Goal: Complete application form

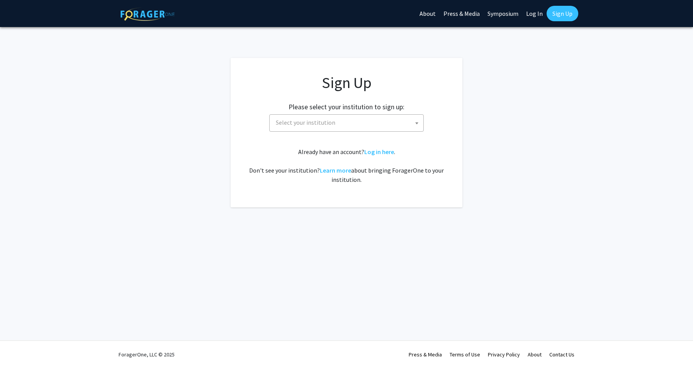
drag, startPoint x: 0, startPoint y: 0, endPoint x: 352, endPoint y: 128, distance: 374.1
click at [352, 128] on span "Select your institution" at bounding box center [348, 123] width 151 height 16
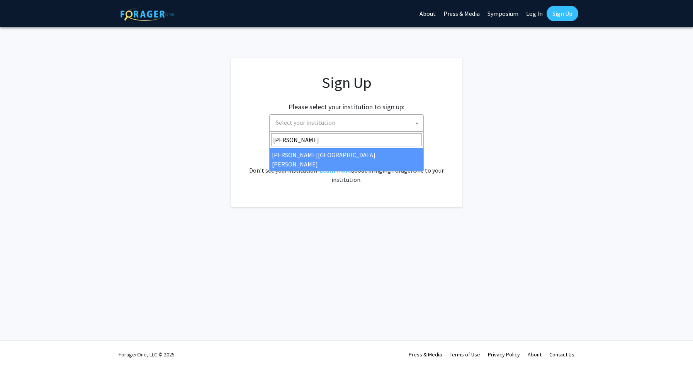
type input "[PERSON_NAME]"
select select "1"
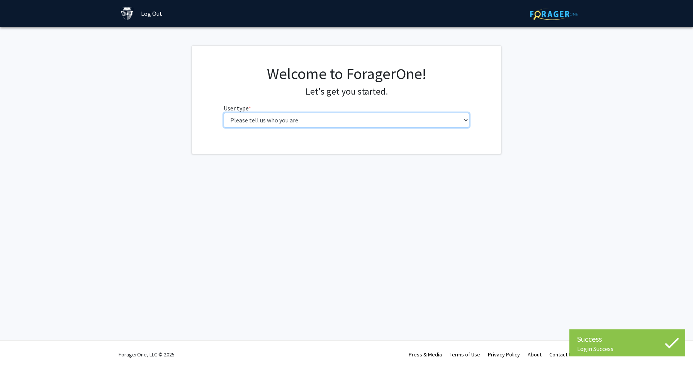
click at [265, 119] on select "Please tell us who you are Undergraduate Student Master's Student Doctoral Cand…" at bounding box center [347, 120] width 246 height 15
select select "2: masters"
click at [224, 113] on select "Please tell us who you are Undergraduate Student Master's Student Doctoral Cand…" at bounding box center [347, 120] width 246 height 15
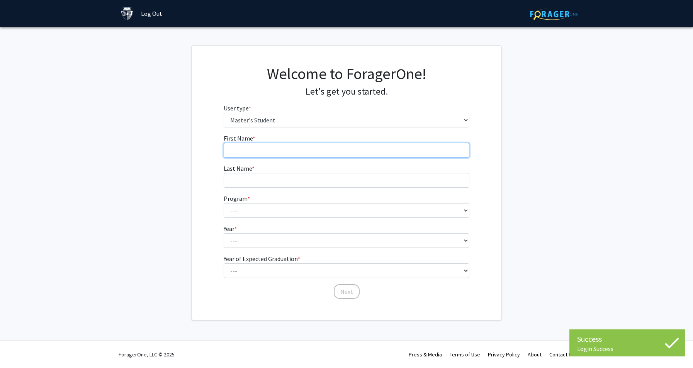
click at [266, 155] on input "First Name * required" at bounding box center [347, 150] width 246 height 15
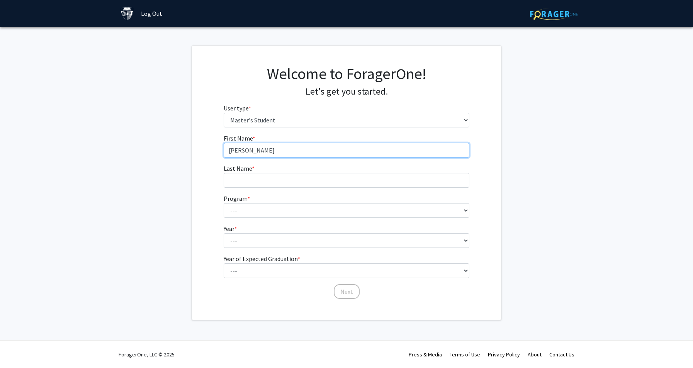
type input "Samantha"
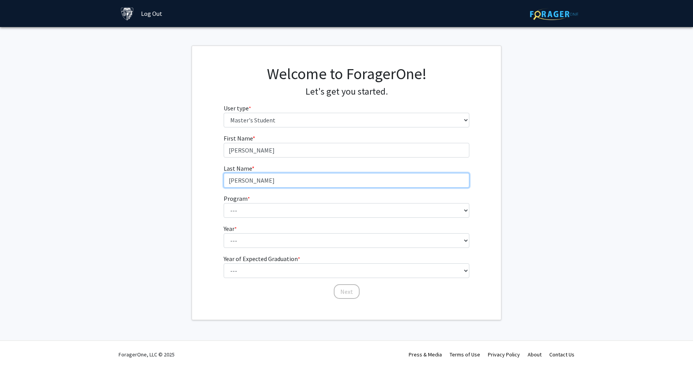
type input "Villa Floran"
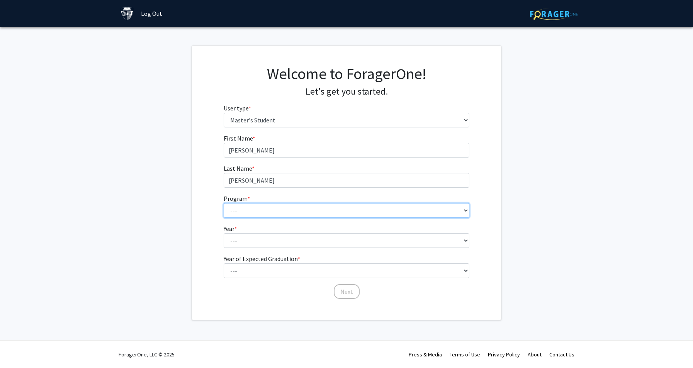
click at [252, 212] on select "--- Anatomy Education Applied and Computational Mathematics Applied Biomedical …" at bounding box center [347, 210] width 246 height 15
select select "137: 136"
click at [224, 203] on select "--- Anatomy Education Applied and Computational Mathematics Applied Biomedical …" at bounding box center [347, 210] width 246 height 15
click at [270, 206] on select "--- Anatomy Education Applied and Computational Mathematics Applied Biomedical …" at bounding box center [347, 210] width 246 height 15
click at [131, 219] on fg-get-started "Welcome to ForagerOne! Let's get you started. User type * required Please tell …" at bounding box center [346, 183] width 693 height 275
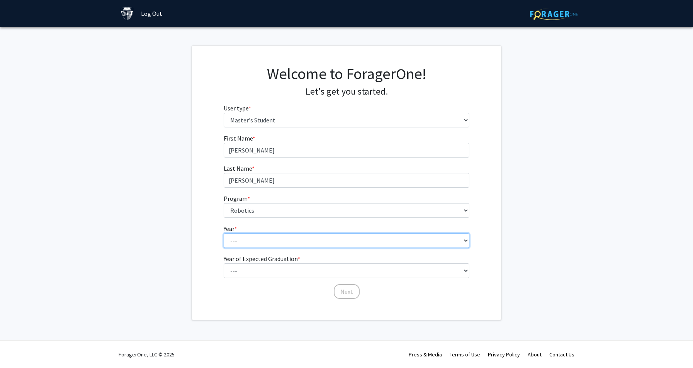
click at [236, 243] on select "--- First Year Second Year" at bounding box center [347, 240] width 246 height 15
select select "1: first_year"
click at [224, 233] on select "--- First Year Second Year" at bounding box center [347, 240] width 246 height 15
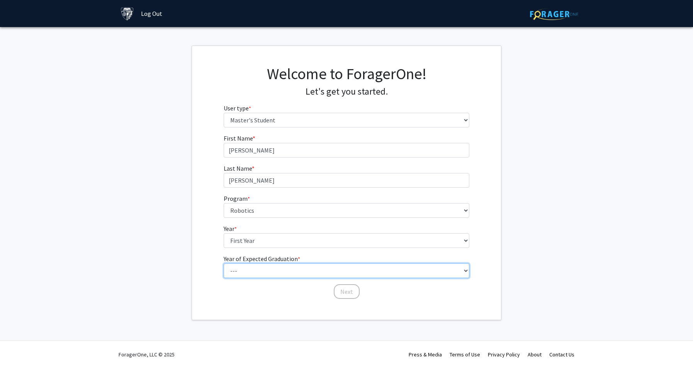
click at [246, 270] on select "--- 2025 2026 2027 2028 2029 2030 2031 2032 2033 2034" at bounding box center [347, 270] width 246 height 15
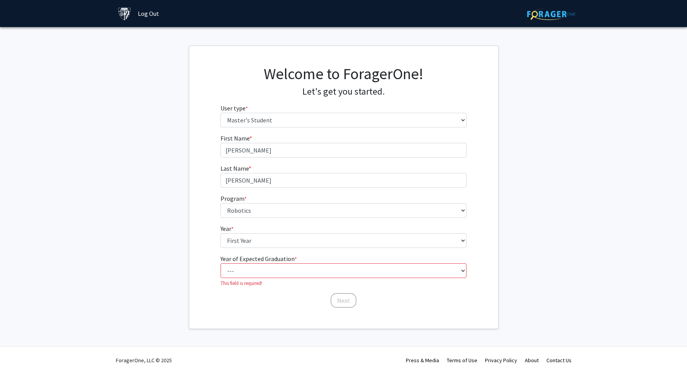
click at [207, 267] on div "First Name * required Samantha Last Name * required Villa Floran Program * requ…" at bounding box center [343, 221] width 309 height 175
click at [257, 273] on select "--- 2025 2026 2027 2028 2029 2030 2031 2032 2033 2034" at bounding box center [344, 270] width 246 height 15
click at [223, 263] on select "--- 2025 2026 2027 2028 2029 2030 2031 2032 2033 2034" at bounding box center [344, 270] width 246 height 15
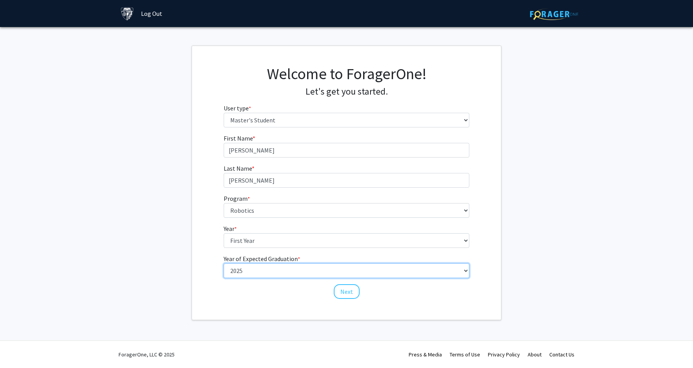
click at [292, 272] on select "--- 2025 2026 2027 2028 2029 2030 2031 2032 2033 2034" at bounding box center [347, 270] width 246 height 15
select select "3: 2027"
click at [224, 263] on select "--- 2025 2026 2027 2028 2029 2030 2031 2032 2033 2034" at bounding box center [347, 270] width 246 height 15
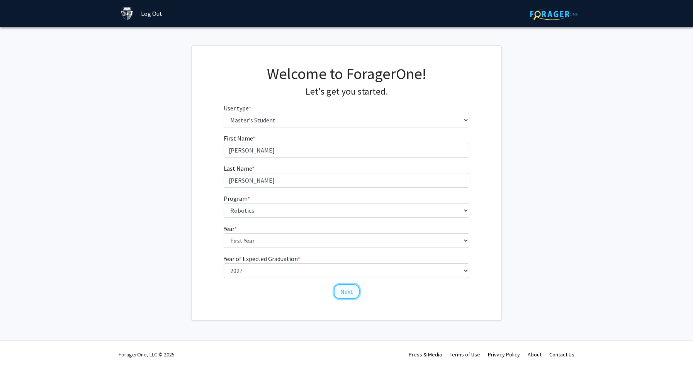
click at [346, 291] on button "Next" at bounding box center [347, 291] width 26 height 15
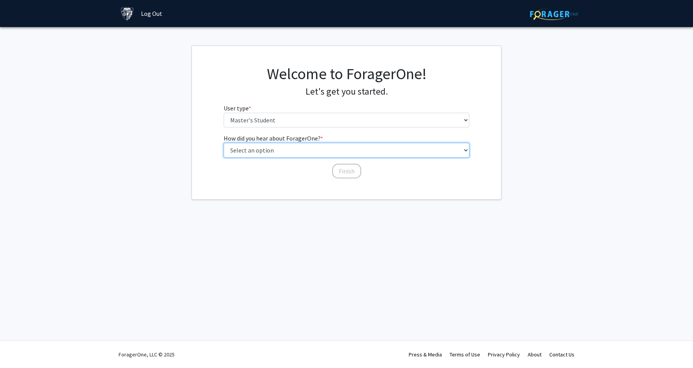
click at [297, 156] on select "Select an option Peer/student recommendation Faculty/staff recommendation Unive…" at bounding box center [347, 150] width 246 height 15
select select "3: university_website"
click at [224, 143] on select "Select an option Peer/student recommendation Faculty/staff recommendation Unive…" at bounding box center [347, 150] width 246 height 15
click at [340, 168] on button "Finish" at bounding box center [346, 171] width 29 height 15
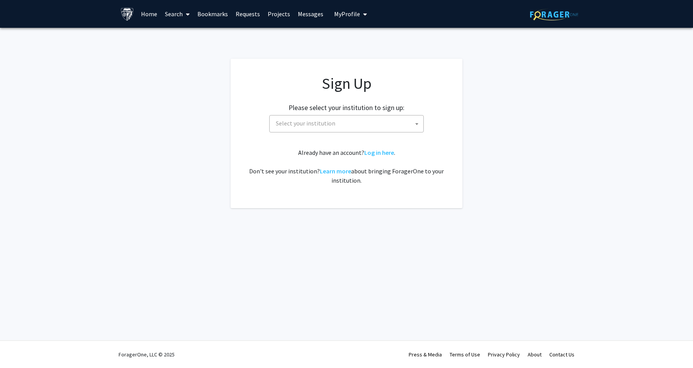
click at [389, 124] on span "Select your institution" at bounding box center [348, 124] width 151 height 16
